Goal: Complete application form

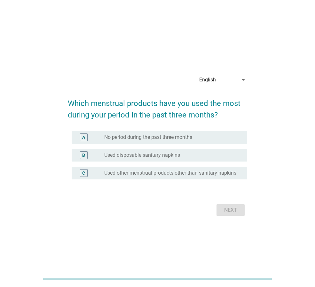
click at [243, 80] on icon "arrow_drop_down" at bounding box center [243, 80] width 8 height 8
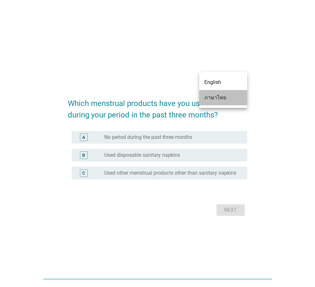
click at [216, 99] on div "ภาษาไทย" at bounding box center [223, 98] width 38 height 8
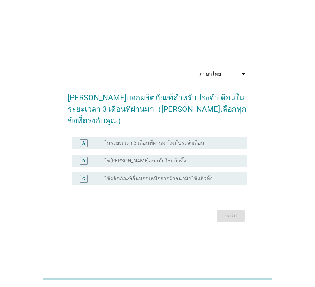
click at [140, 158] on label "ใช[PERSON_NAME]อนามัยใช้แล้วทิ้ง" at bounding box center [145, 161] width 82 height 6
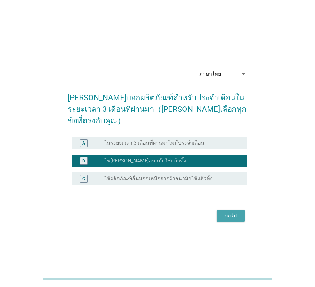
click at [237, 213] on div "ต่อไป" at bounding box center [230, 216] width 18 height 8
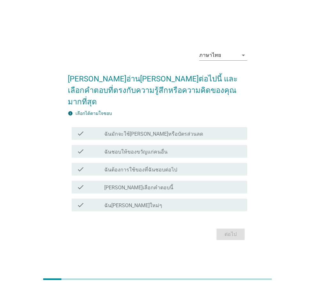
click at [146, 131] on label "ฉันมักจะใช้[PERSON_NAME]หรือบัตรส่วนลด" at bounding box center [153, 134] width 99 height 6
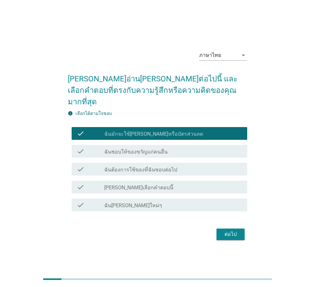
click at [236, 231] on div "ต่อไป" at bounding box center [230, 235] width 18 height 8
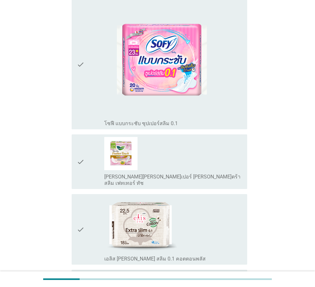
scroll to position [607, 0]
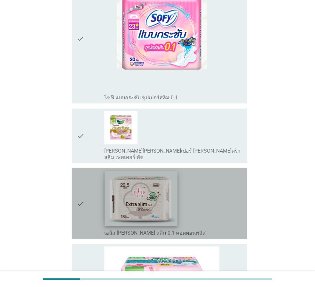
click at [161, 191] on img at bounding box center [140, 198] width 73 height 55
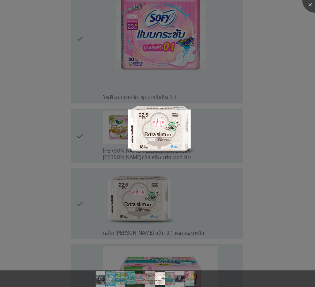
click at [197, 189] on div at bounding box center [157, 143] width 315 height 287
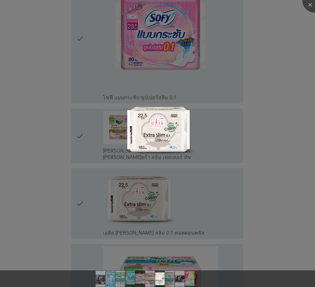
click at [72, 201] on div at bounding box center [157, 143] width 315 height 287
click at [86, 196] on div at bounding box center [157, 143] width 315 height 287
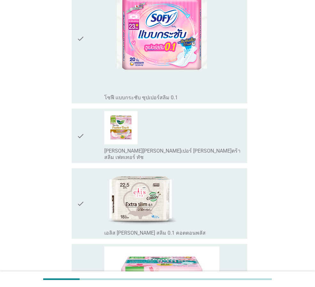
click at [88, 202] on div "check" at bounding box center [90, 203] width 27 height 65
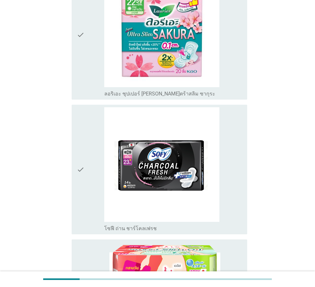
scroll to position [894, 0]
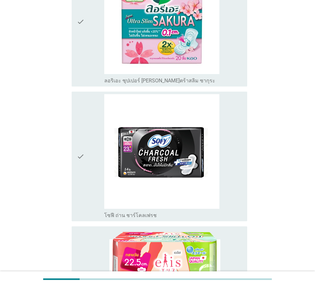
click at [87, 153] on div "check" at bounding box center [90, 156] width 27 height 125
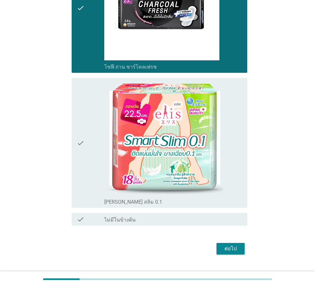
scroll to position [1050, 0]
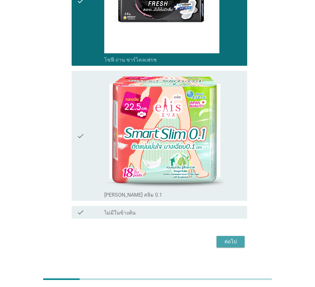
click at [235, 238] on div "ต่อไป" at bounding box center [230, 242] width 18 height 8
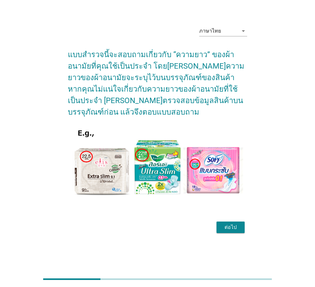
scroll to position [0, 0]
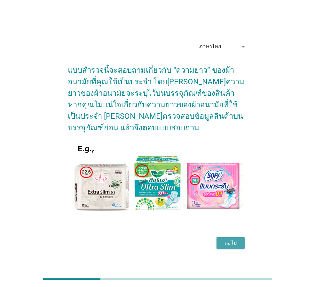
click at [225, 245] on div "ต่อไป" at bounding box center [230, 243] width 18 height 8
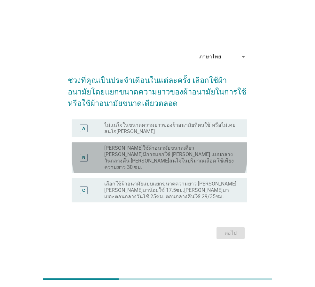
click at [137, 161] on label "[PERSON_NAME]ใช้ผ้าอนามัยขนาดเดียว [PERSON_NAME]มีการแยกใช้ [PERSON_NAME] แบบกล…" at bounding box center [170, 158] width 133 height 26
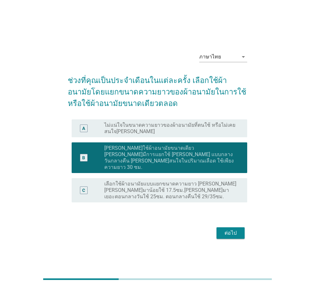
click at [224, 229] on div "ต่อไป" at bounding box center [230, 233] width 18 height 8
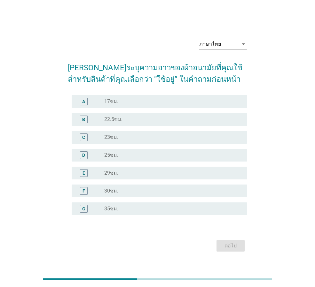
click at [145, 133] on div "C radio_button_unchecked 23ซม." at bounding box center [159, 137] width 175 height 13
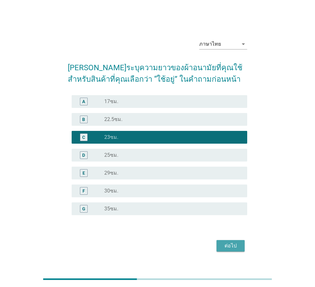
click at [227, 247] on div "ต่อไป" at bounding box center [230, 246] width 18 height 8
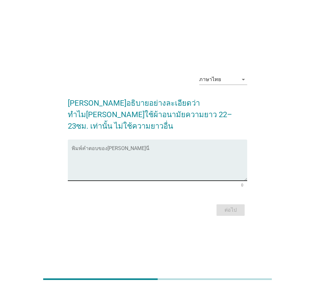
click at [171, 173] on textarea "พิมพ์คำตอบของคุณ ที่นี่" at bounding box center [159, 164] width 175 height 34
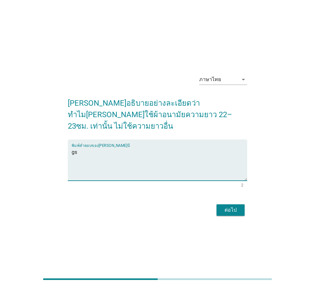
type textarea "g"
type textarea "เหมาะกับตัวเอง"
click at [240, 204] on button "ต่อไป" at bounding box center [230, 209] width 28 height 11
